Goal: Communication & Community: Answer question/provide support

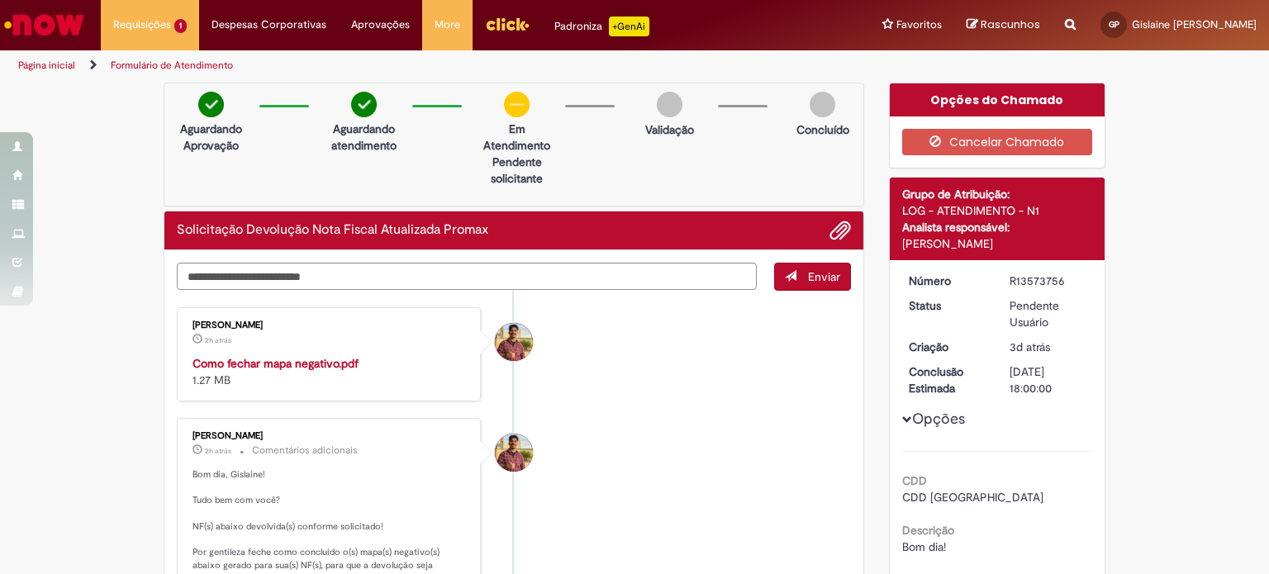
scroll to position [165, 0]
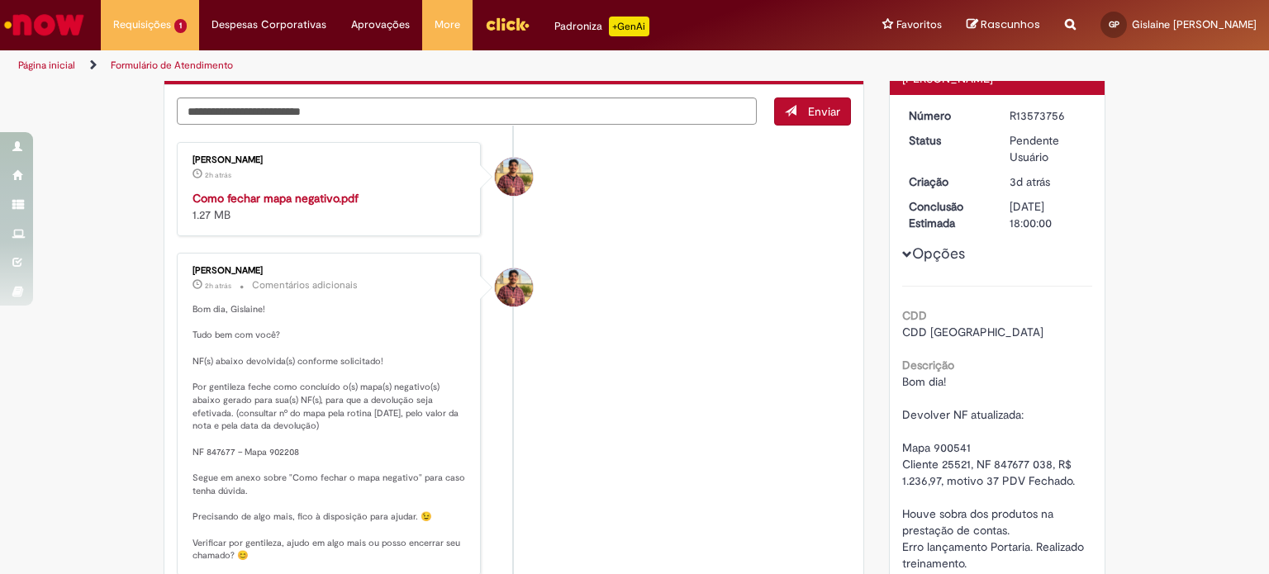
drag, startPoint x: 294, startPoint y: 498, endPoint x: 289, endPoint y: 462, distance: 36.7
click at [294, 497] on p "Bom dia, Gislaine! Tudo bem com você? NF(s) abaixo devolvida(s) conforme solici…" at bounding box center [330, 432] width 275 height 259
drag, startPoint x: 291, startPoint y: 454, endPoint x: 260, endPoint y: 454, distance: 30.6
click at [260, 454] on p "Bom dia, Gislaine! Tudo bem com você? NF(s) abaixo devolvida(s) conforme solici…" at bounding box center [330, 432] width 275 height 259
click at [297, 452] on p "Bom dia, Gislaine! Tudo bem com você? NF(s) abaixo devolvida(s) conforme solici…" at bounding box center [330, 432] width 275 height 259
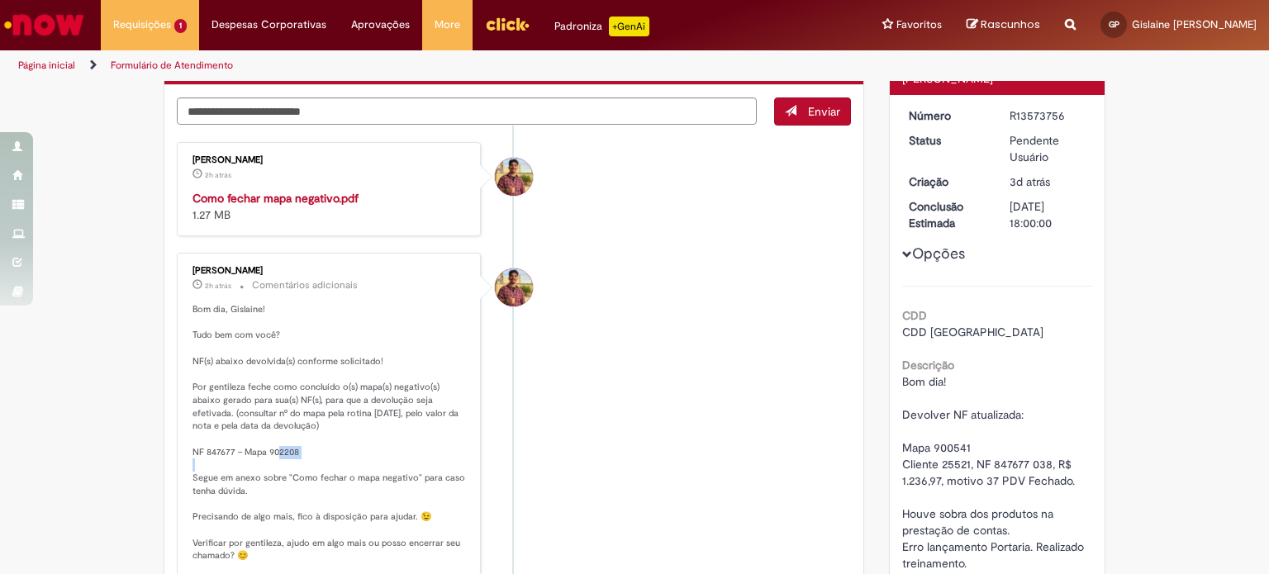
drag, startPoint x: 281, startPoint y: 451, endPoint x: 261, endPoint y: 452, distance: 19.8
click at [261, 452] on p "Bom dia, Gislaine! Tudo bem com você? NF(s) abaixo devolvida(s) conforme solici…" at bounding box center [330, 432] width 275 height 259
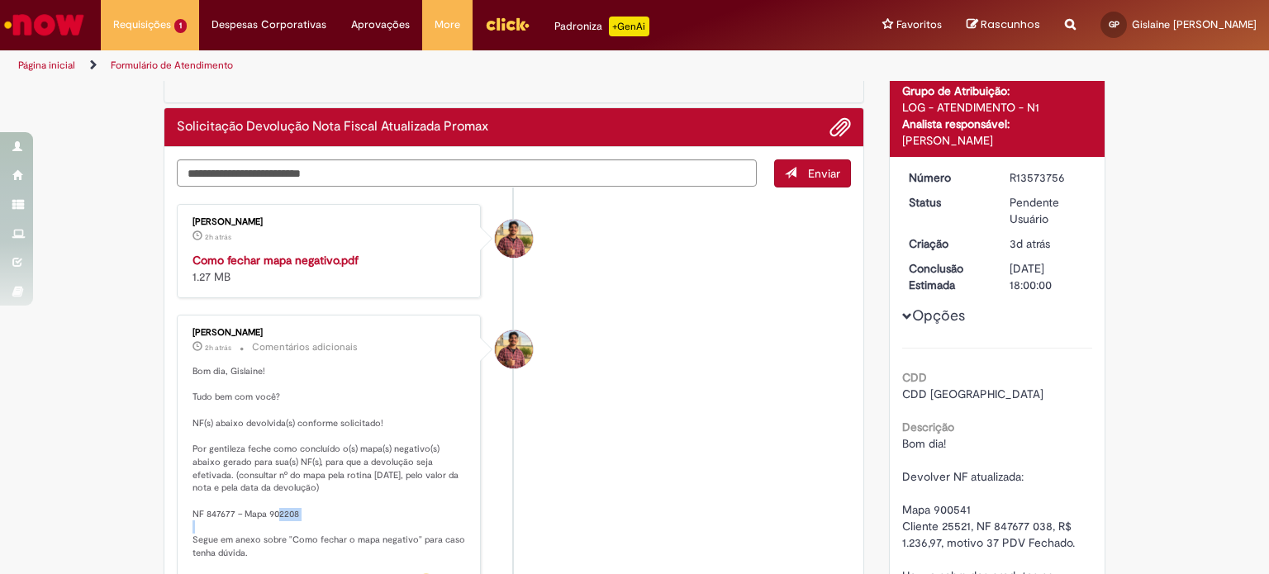
scroll to position [0, 0]
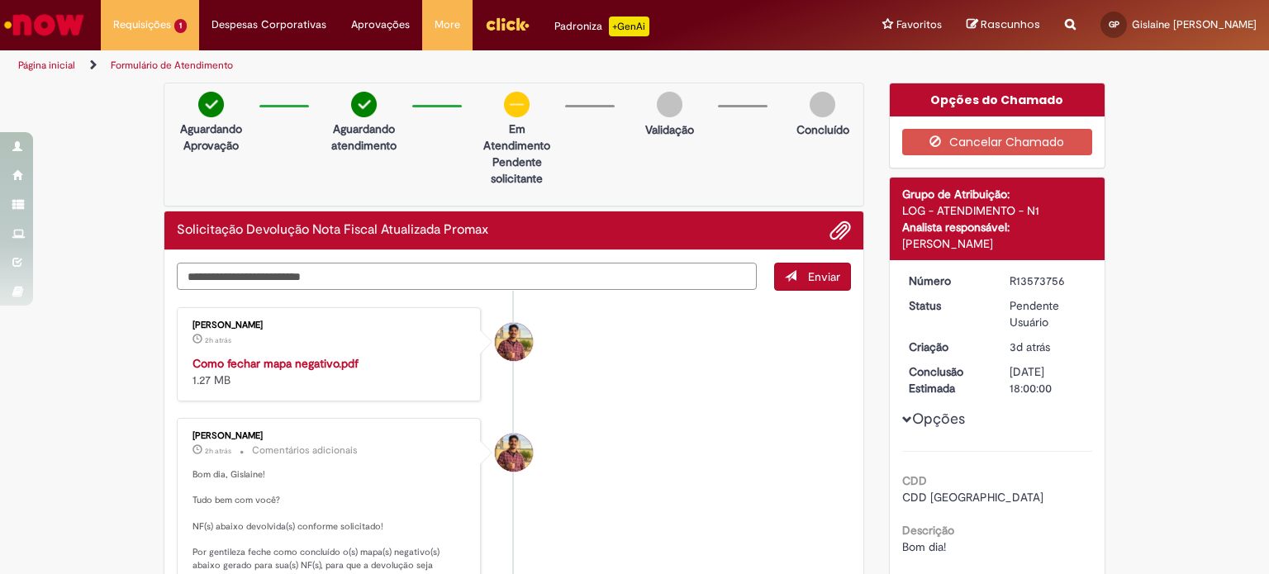
click at [258, 268] on textarea "Digite sua mensagem aqui..." at bounding box center [467, 277] width 580 height 28
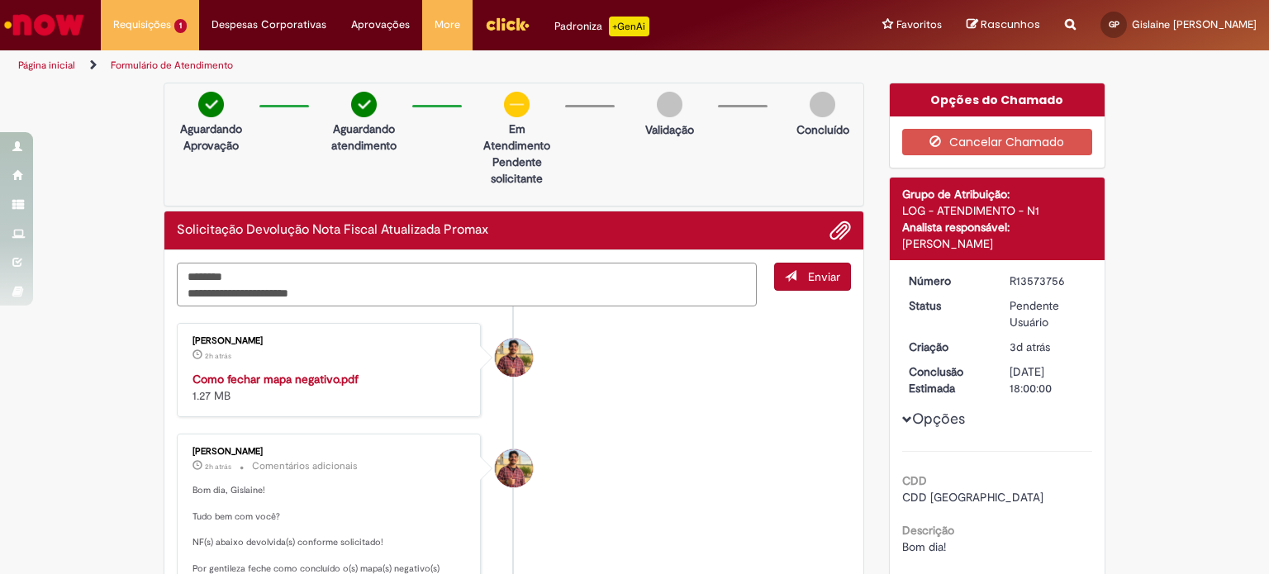
type textarea "**********"
click at [821, 274] on span "Enviar" at bounding box center [824, 276] width 32 height 15
